Goal: Download file/media

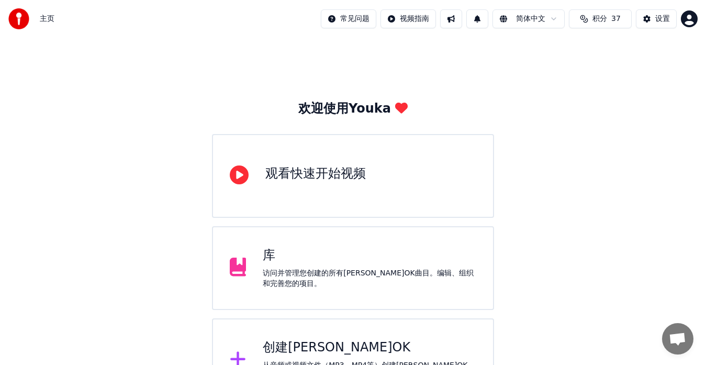
click at [346, 267] on div "库 访问并管理您创建的所有[PERSON_NAME]OK曲目。编辑、组织和完善您的项目。" at bounding box center [369, 268] width 213 height 42
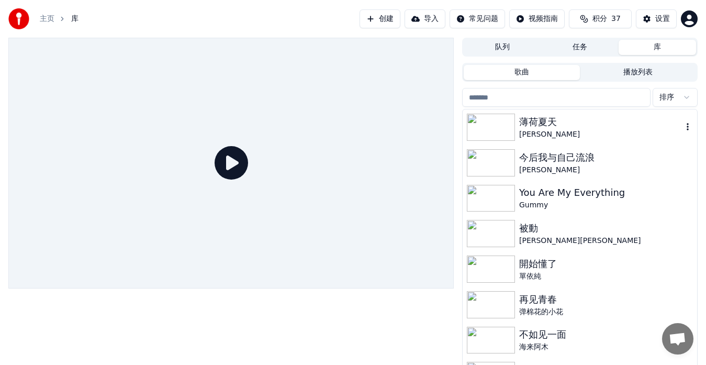
click at [483, 127] on img at bounding box center [491, 127] width 48 height 27
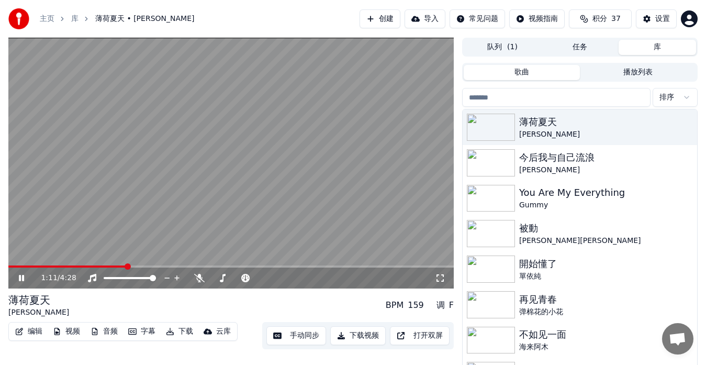
click at [127, 267] on span at bounding box center [230, 266] width 445 height 2
click at [186, 331] on button "下载" at bounding box center [180, 331] width 36 height 15
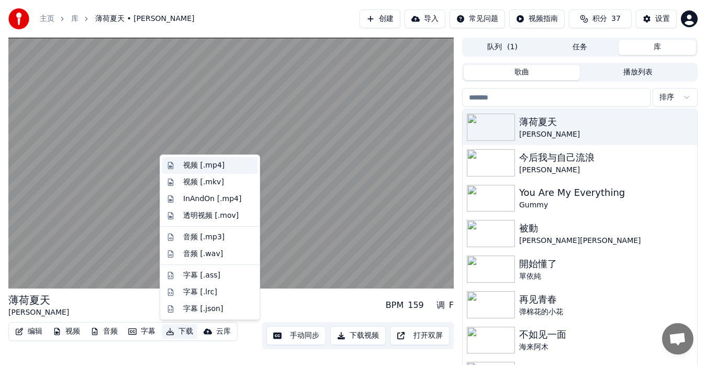
click at [191, 168] on div "视频 [.mp4]" at bounding box center [203, 165] width 41 height 10
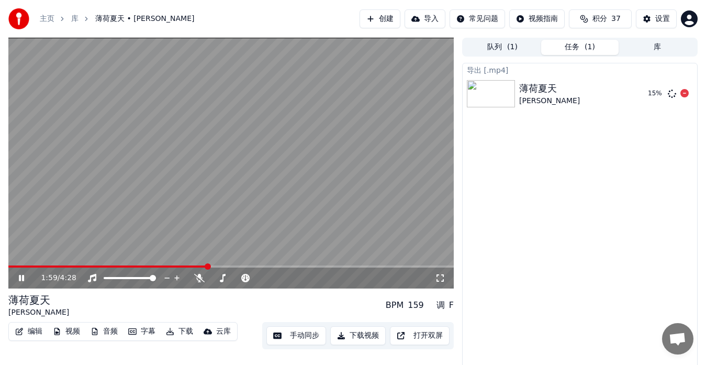
click at [571, 90] on div "薄荷夏天 [PERSON_NAME]" at bounding box center [579, 93] width 120 height 25
click at [495, 98] on img at bounding box center [491, 93] width 48 height 27
click at [516, 90] on div at bounding box center [493, 93] width 52 height 27
click at [223, 277] on icon at bounding box center [223, 278] width 6 height 8
click at [649, 98] on div "23 %" at bounding box center [659, 93] width 32 height 13
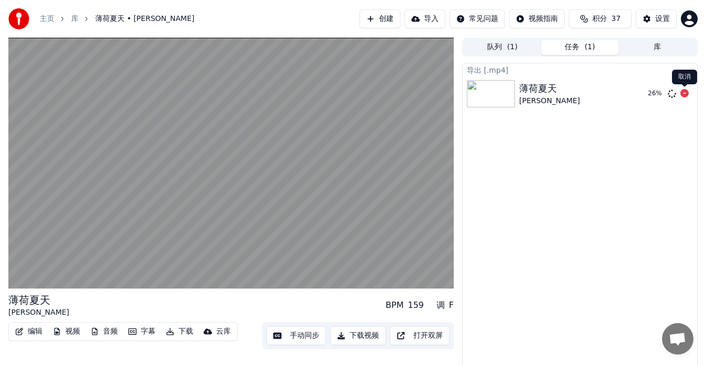
click at [683, 94] on icon at bounding box center [684, 93] width 8 height 8
click at [685, 95] on icon at bounding box center [684, 93] width 8 height 8
click at [684, 95] on icon at bounding box center [684, 93] width 8 height 8
click at [540, 157] on div "导出 [.mp4] [PERSON_NAME] [PERSON_NAME]" at bounding box center [579, 218] width 235 height 310
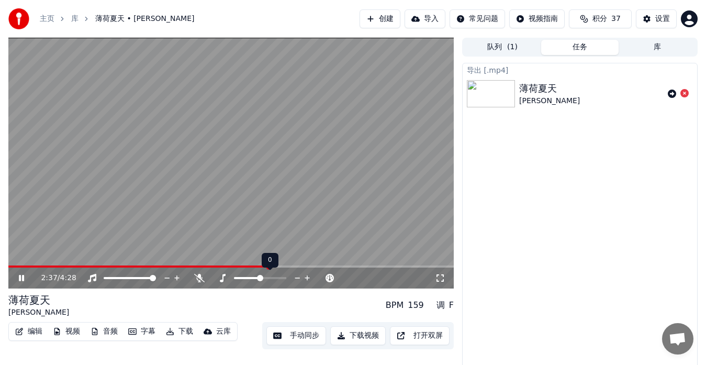
click at [258, 277] on span at bounding box center [260, 278] width 6 height 6
click at [258, 279] on span at bounding box center [260, 278] width 6 height 6
click at [257, 279] on span at bounding box center [260, 278] width 6 height 6
click at [256, 278] on span at bounding box center [247, 278] width 26 height 2
click at [181, 332] on button "下载" at bounding box center [180, 331] width 36 height 15
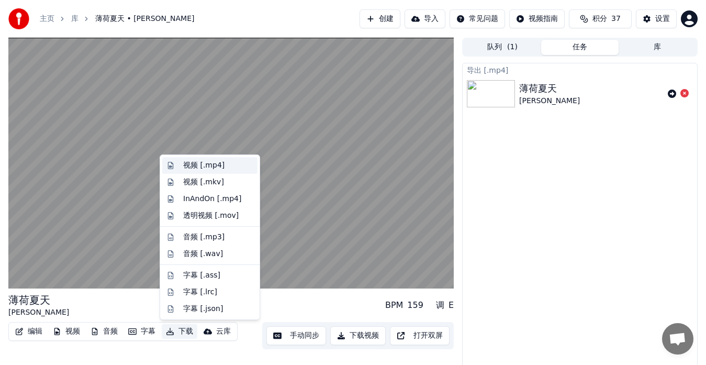
click at [190, 166] on div "视频 [.mp4]" at bounding box center [203, 165] width 41 height 10
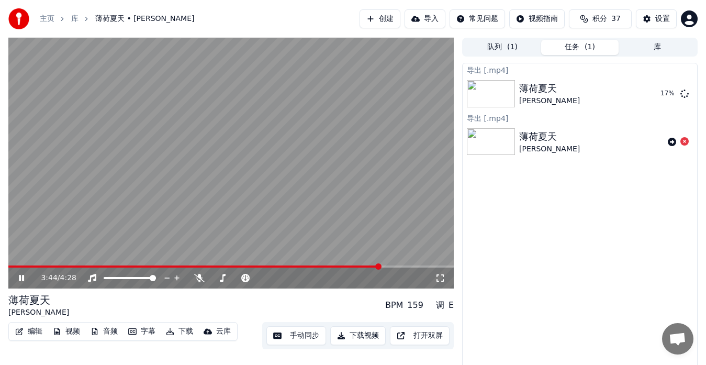
click at [210, 176] on video at bounding box center [230, 163] width 445 height 251
click at [657, 91] on button "显示" at bounding box center [659, 93] width 32 height 19
